Goal: Find contact information: Obtain details needed to contact an individual or organization

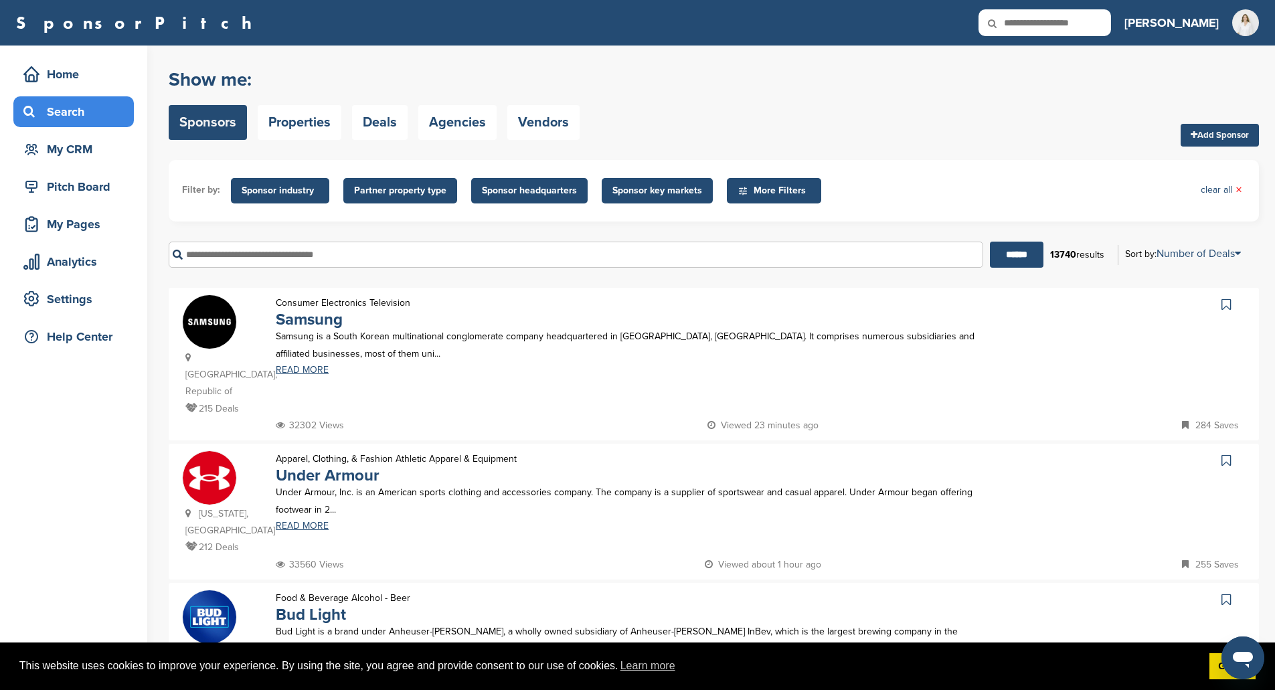
click at [278, 185] on span "Sponsor industry" at bounding box center [280, 190] width 77 height 15
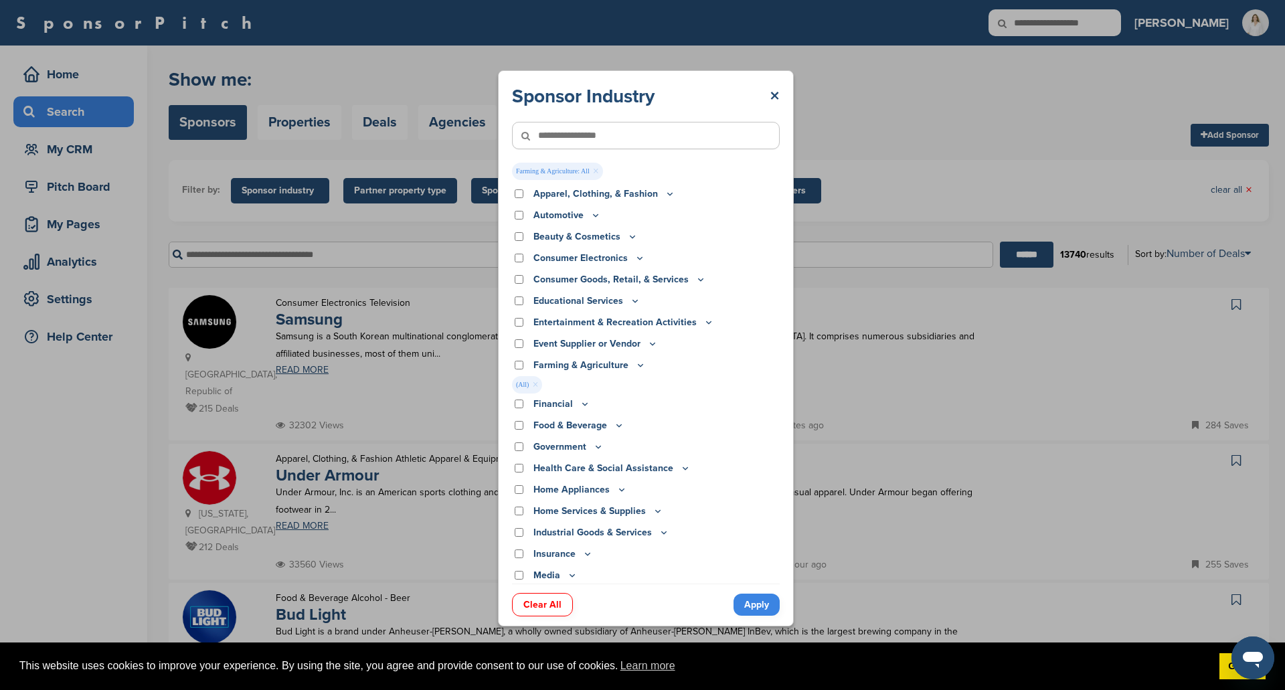
click at [759, 599] on link "Apply" at bounding box center [757, 605] width 46 height 22
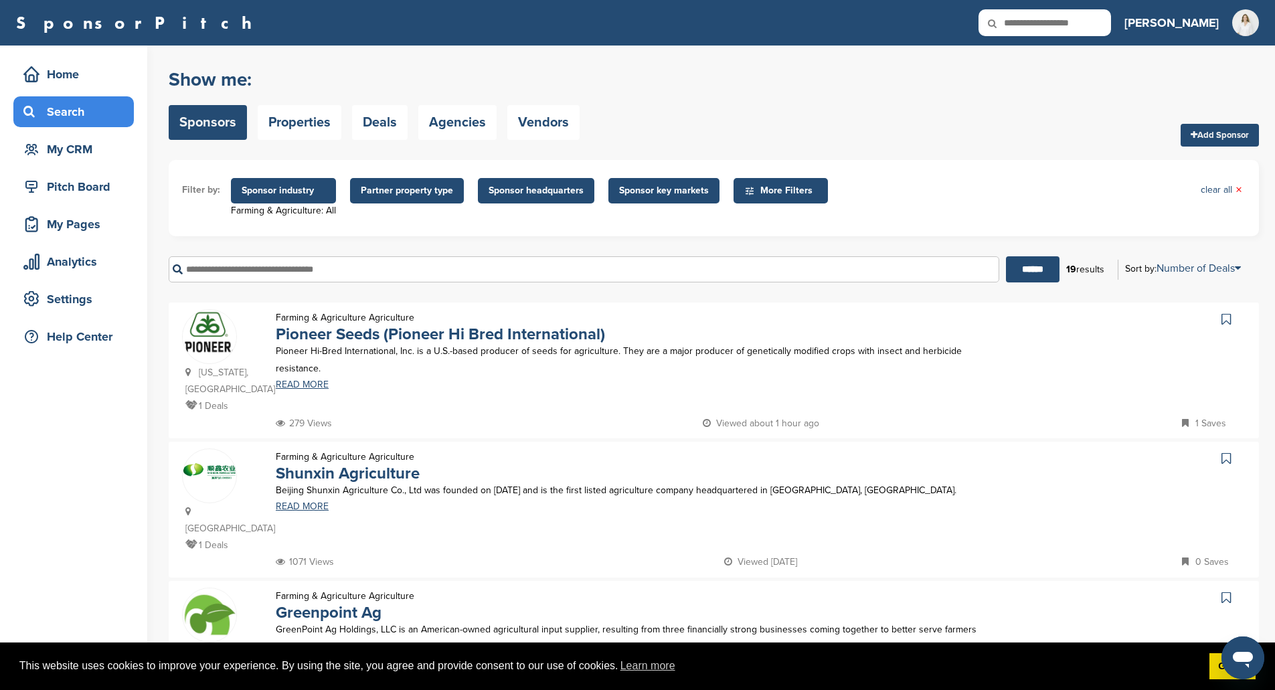
scroll to position [201, 0]
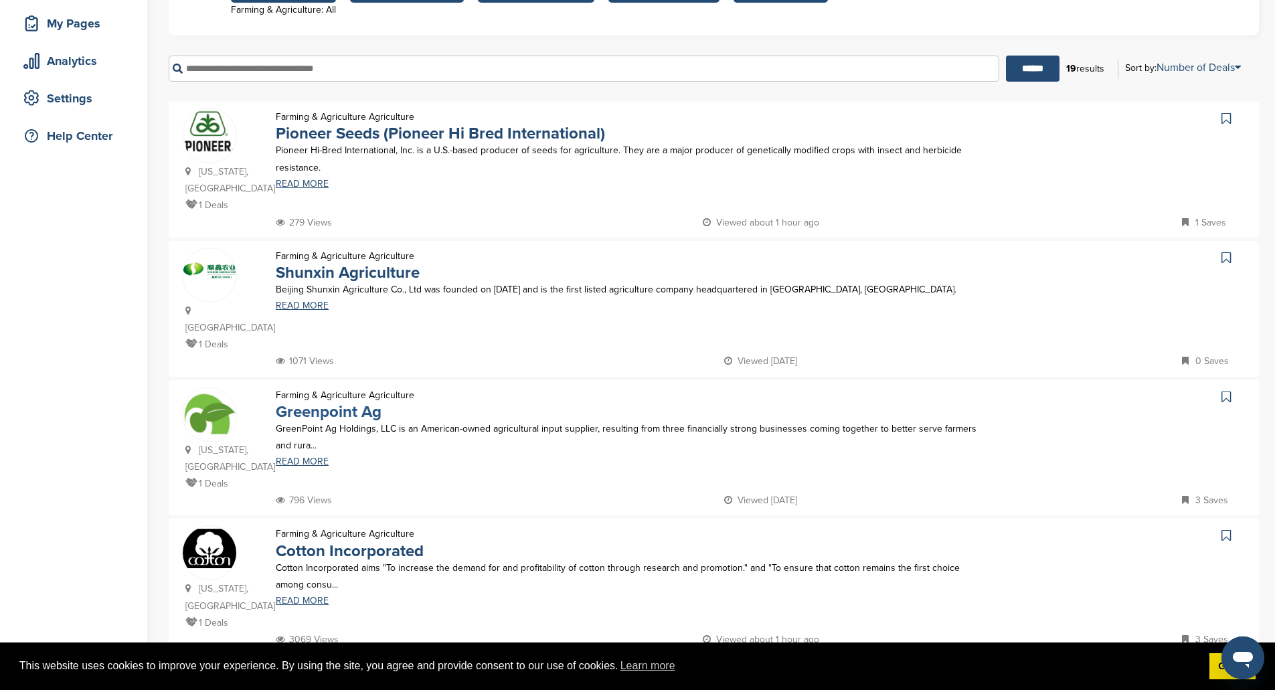
click at [322, 402] on link "Greenpoint Ag" at bounding box center [329, 411] width 106 height 19
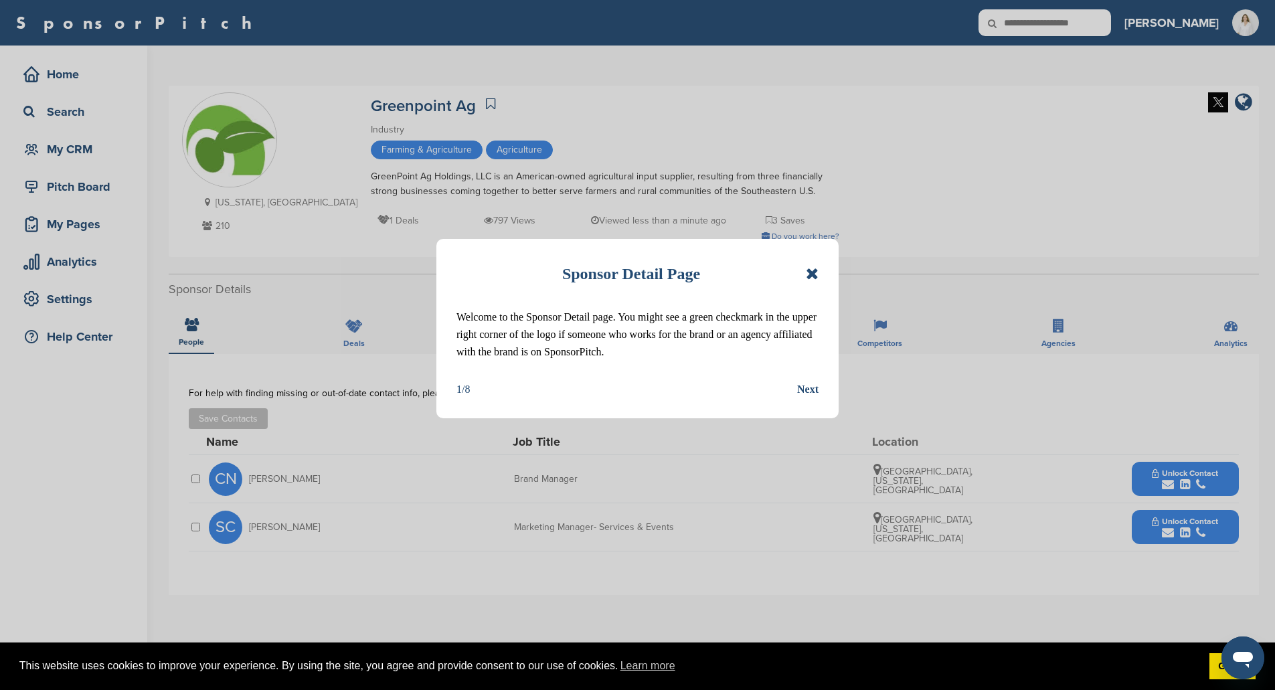
click at [811, 272] on icon at bounding box center [812, 274] width 13 height 16
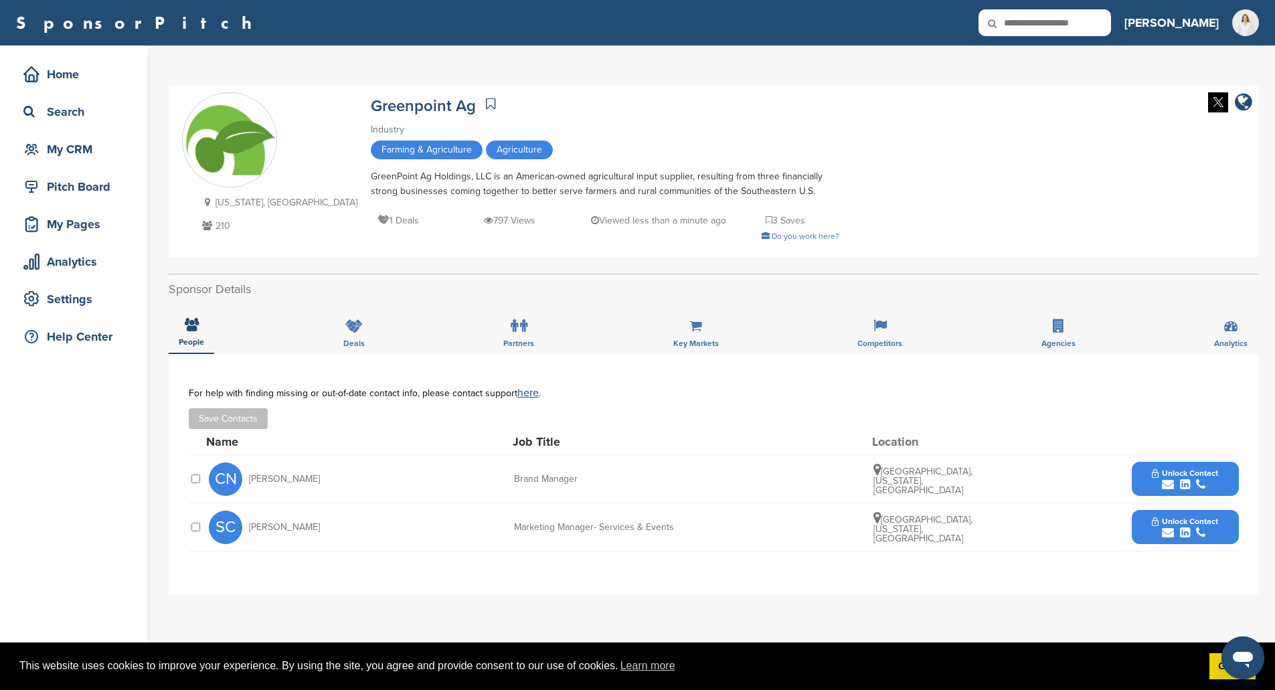
click at [1202, 477] on span "Unlock Contact" at bounding box center [1185, 473] width 66 height 9
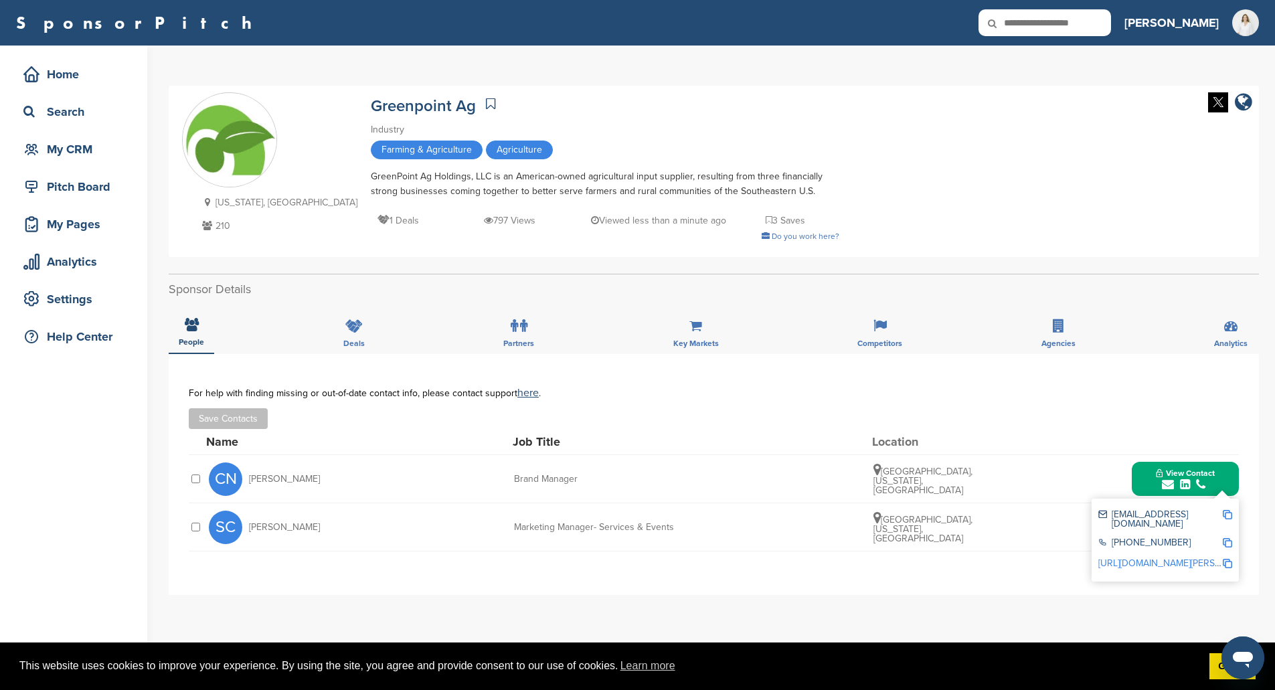
click at [1115, 516] on div "[EMAIL_ADDRESS][DOMAIN_NAME]" at bounding box center [1161, 519] width 124 height 19
drag, startPoint x: 1113, startPoint y: 516, endPoint x: 1223, endPoint y: 517, distance: 109.8
click at [1223, 517] on div "[EMAIL_ADDRESS][DOMAIN_NAME]" at bounding box center [1166, 519] width 134 height 28
click at [1227, 517] on img at bounding box center [1227, 514] width 9 height 9
copy div "[EMAIL_ADDRESS][DOMAIN_NAME]"
